Goal: Task Accomplishment & Management: Manage account settings

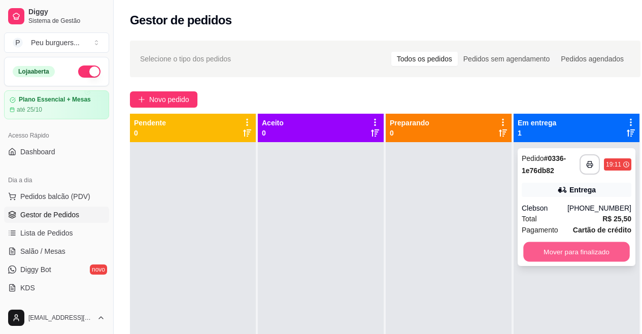
click at [602, 250] on button "Mover para finalizado" at bounding box center [577, 252] width 107 height 20
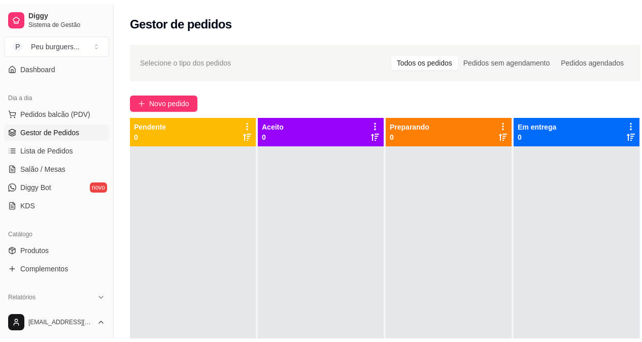
scroll to position [93, 0]
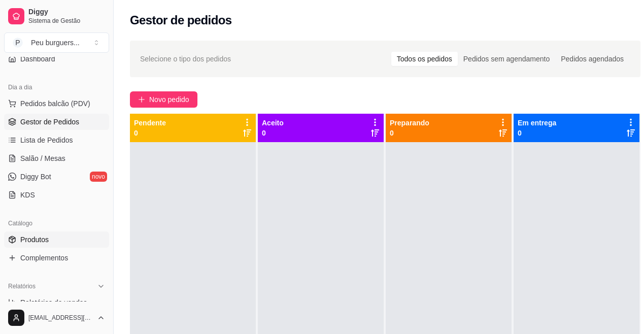
click at [43, 237] on span "Produtos" at bounding box center [34, 240] width 28 height 10
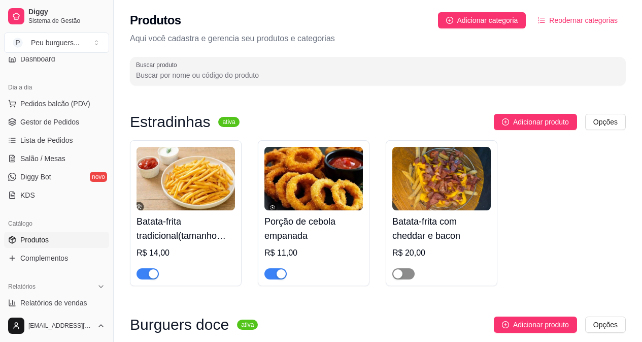
click at [408, 275] on span "button" at bounding box center [404, 273] width 22 height 11
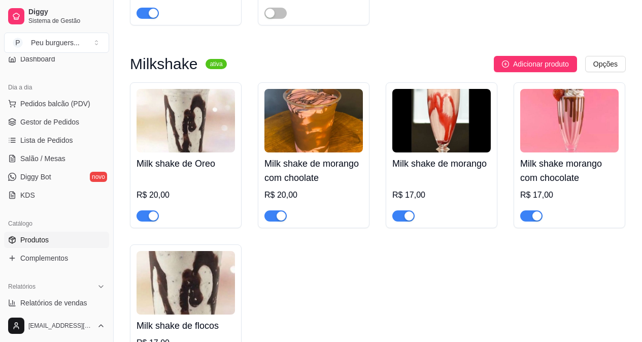
scroll to position [425, 0]
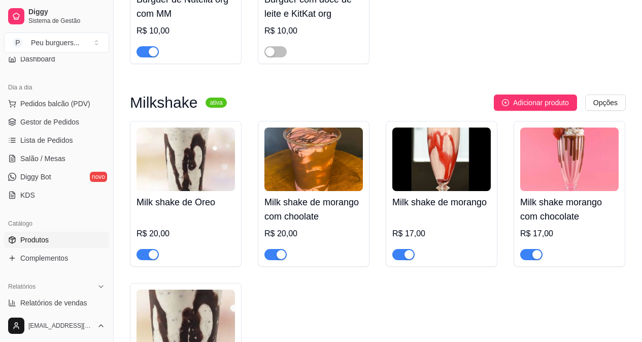
click at [150, 49] on div "button" at bounding box center [153, 51] width 9 height 9
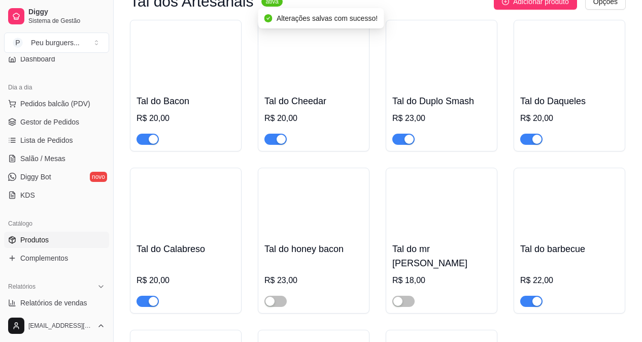
scroll to position [953, 0]
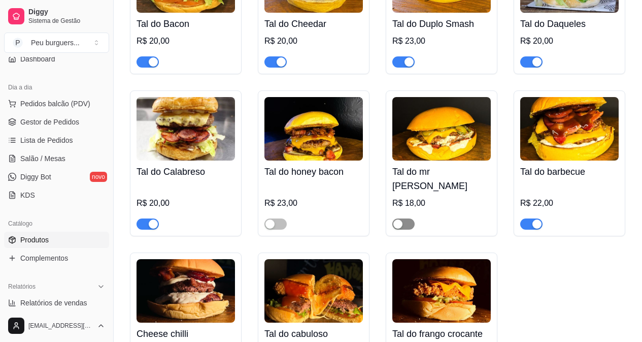
click at [405, 218] on span "button" at bounding box center [404, 223] width 22 height 11
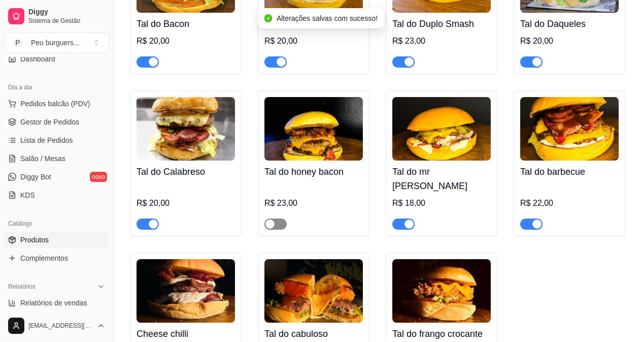
click at [282, 218] on span "button" at bounding box center [276, 223] width 22 height 11
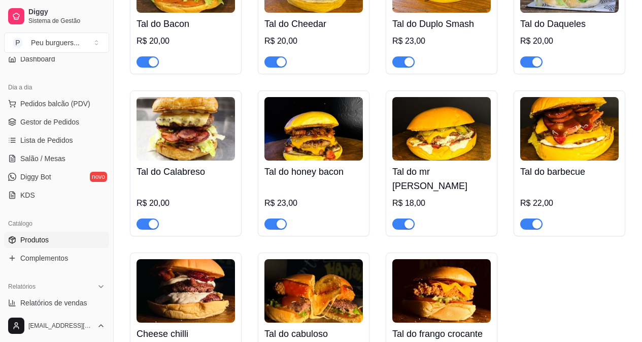
scroll to position [1174, 0]
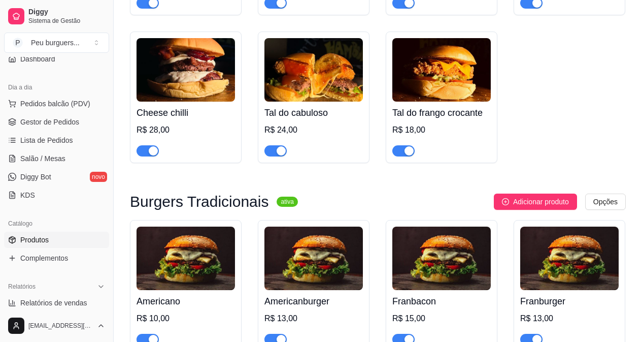
click at [406, 145] on span "button" at bounding box center [404, 150] width 22 height 11
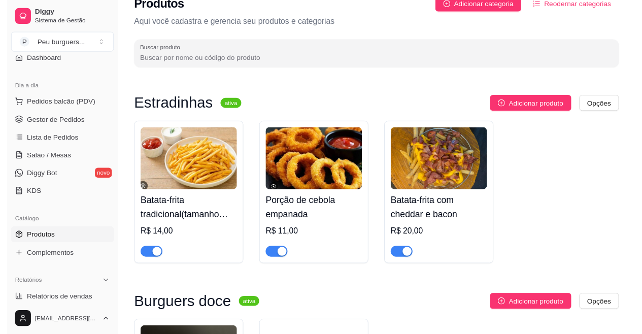
scroll to position [0, 0]
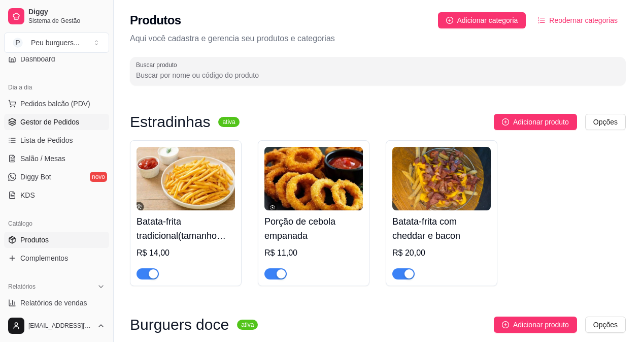
click at [55, 124] on span "Gestor de Pedidos" at bounding box center [49, 122] width 59 height 10
